Goal: Use online tool/utility: Utilize a website feature to perform a specific function

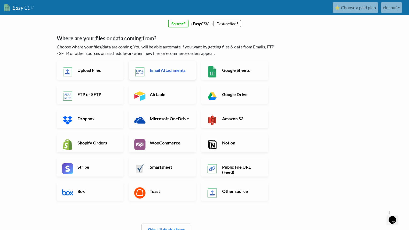
click at [155, 74] on link "Email Attachments" at bounding box center [162, 70] width 67 height 19
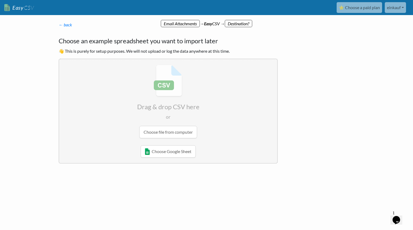
click at [158, 129] on input "file" at bounding box center [168, 101] width 218 height 85
radio input "false"
radio input "true"
type input "S4390080101"
type input "4043197253466"
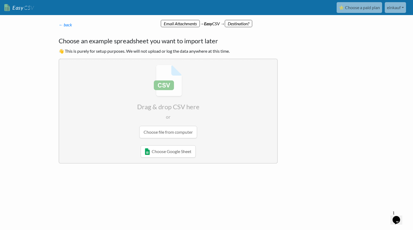
type input "0"
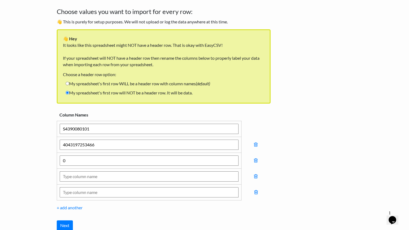
scroll to position [29, 0]
click at [189, 84] on label "My spreadsheet's first row WILL be a header row with column names (default)" at bounding box center [138, 83] width 150 height 9
click at [69, 84] on input "My spreadsheet's first row WILL be a header row with column names (default)" at bounding box center [67, 83] width 3 height 3
radio input "true"
click at [171, 95] on label "My spreadsheet's first row will NOT be a header row. It will be data." at bounding box center [129, 92] width 132 height 9
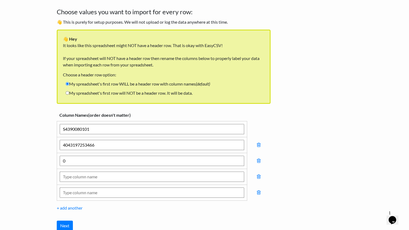
click at [69, 95] on input "My spreadsheet's first row will NOT be a header row. It will be data." at bounding box center [67, 92] width 3 height 3
radio input "true"
click at [173, 82] on label "My spreadsheet's first row WILL be a header row with column names (default)" at bounding box center [138, 83] width 150 height 9
click at [69, 82] on input "My spreadsheet's first row WILL be a header row with column names (default)" at bounding box center [67, 83] width 3 height 3
radio input "true"
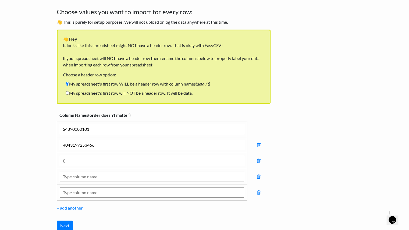
click at [168, 95] on label "My spreadsheet's first row will NOT be a header row. It will be data." at bounding box center [129, 92] width 132 height 9
click at [69, 95] on input "My spreadsheet's first row will NOT be a header row. It will be data." at bounding box center [67, 92] width 3 height 3
radio input "true"
click at [68, 223] on input "Next" at bounding box center [65, 225] width 16 height 10
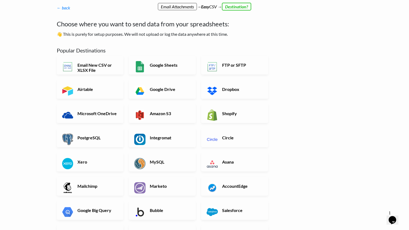
scroll to position [16, 0]
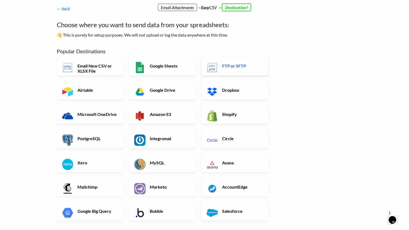
click at [235, 66] on h6 "FTP or SFTP" at bounding box center [242, 65] width 42 height 5
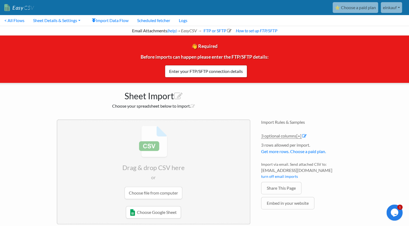
scroll to position [9, 0]
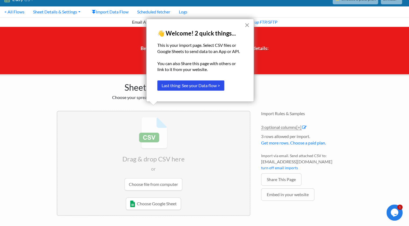
click at [248, 23] on button "×" at bounding box center [246, 25] width 5 height 9
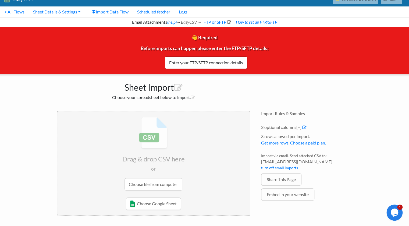
click at [168, 184] on input "file" at bounding box center [153, 153] width 192 height 85
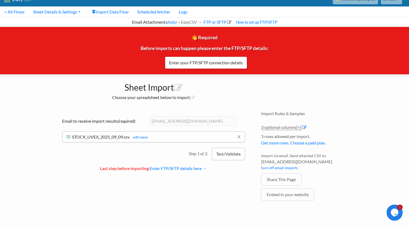
click at [228, 153] on button "Test/Validate" at bounding box center [228, 153] width 33 height 12
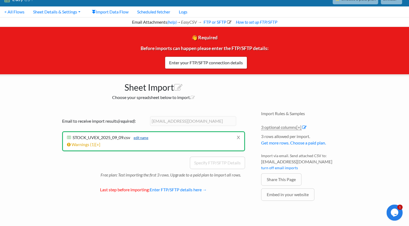
click at [145, 138] on link "edit name" at bounding box center [139, 137] width 17 height 4
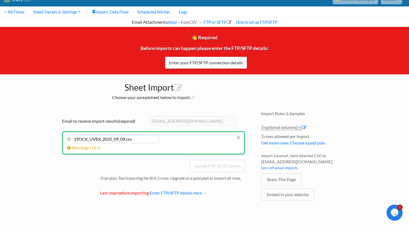
drag, startPoint x: 125, startPoint y: 138, endPoint x: 101, endPoint y: 139, distance: 24.2
click at [101, 139] on input "STOCK_UVEX_2025_09_09.csv" at bounding box center [116, 139] width 86 height 8
type input "STOCK_UVEX.csv"
click at [131, 147] on li "Warnings ( 1 ) [+] Row # Warning 4 Click the import button below to do a test i…" at bounding box center [153, 147] width 173 height 6
click at [171, 173] on p "Free plan: Test importing the first 3 rows. Upgrade to a paid plan to import al…" at bounding box center [172, 176] width 144 height 9
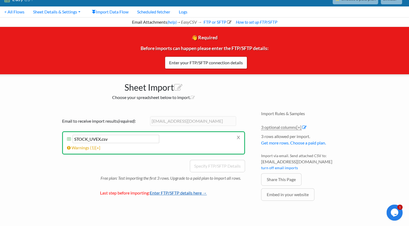
click at [172, 190] on link "Enter FTP/SFTP details here →" at bounding box center [178, 192] width 57 height 5
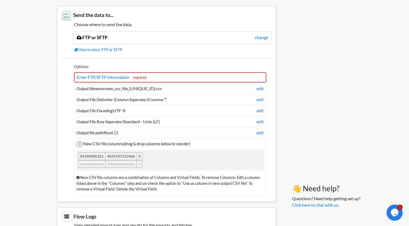
scroll to position [457, 0]
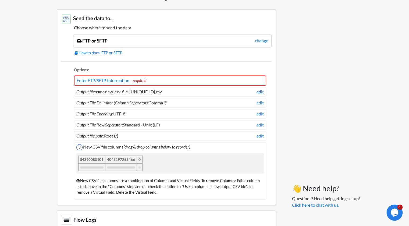
click at [257, 88] on link "edit" at bounding box center [259, 91] width 7 height 6
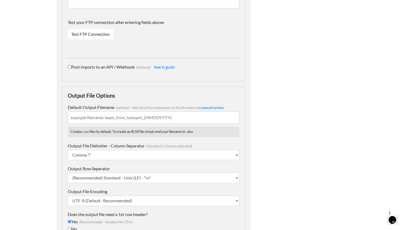
scroll to position [287, 0]
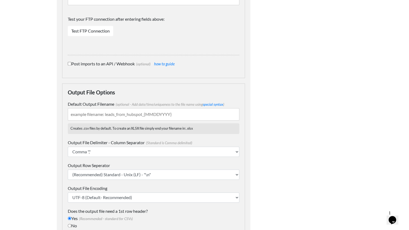
click at [141, 114] on input "Default Output Filename (optional - Add date/time/uniqueness to the file name u…" at bounding box center [153, 114] width 171 height 12
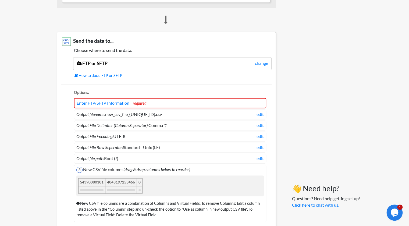
scroll to position [434, 0]
click at [125, 101] on link "Enter FTP/SFTP Information" at bounding box center [103, 103] width 53 height 5
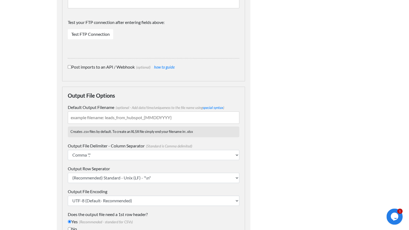
scroll to position [326, 0]
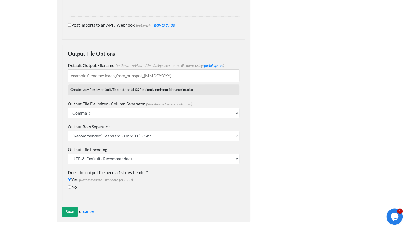
click at [100, 73] on input "Default Output Filename (optional - Add date/time/uniqueness to the file name u…" at bounding box center [153, 75] width 171 height 12
type input "Freejump"
click at [70, 210] on input "Save" at bounding box center [70, 211] width 16 height 10
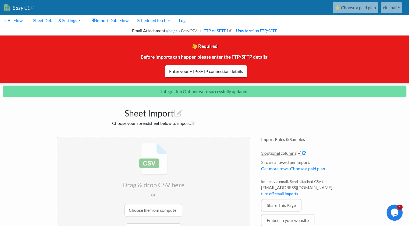
scroll to position [0, 0]
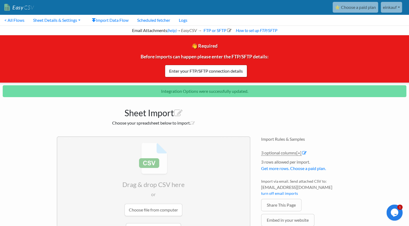
click at [342, 6] on link "⭐ Choose a paid plan" at bounding box center [354, 7] width 45 height 11
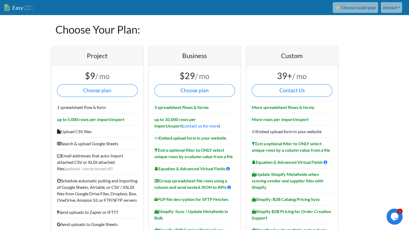
click at [14, 8] on link "Easy CSV" at bounding box center [19, 7] width 30 height 11
click at [16, 4] on link "Easy CSV" at bounding box center [19, 7] width 30 height 11
